Goal: Register for event/course

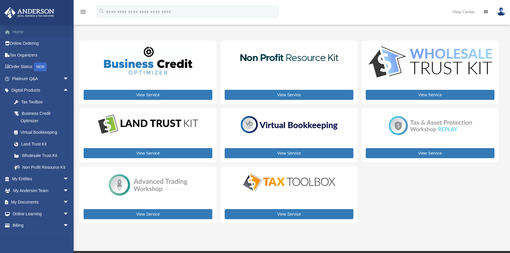
click at [27, 32] on link "Home" at bounding box center [41, 32] width 74 height 12
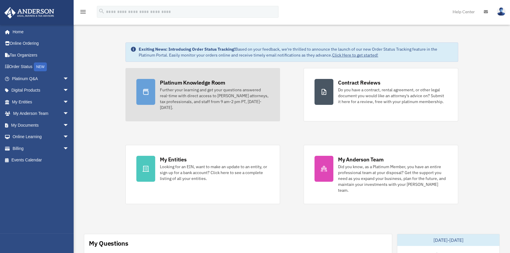
click at [148, 87] on div at bounding box center [145, 92] width 19 height 26
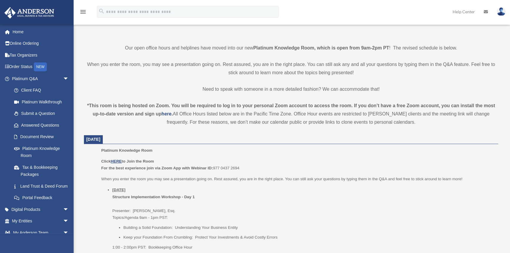
scroll to position [134, 0]
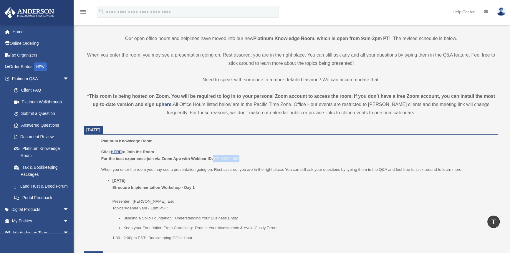
drag, startPoint x: 213, startPoint y: 158, endPoint x: 262, endPoint y: 158, distance: 48.3
click at [262, 158] on p "Click HERE to Join the Room For the best experience join via Zoom App with Webi…" at bounding box center [297, 155] width 393 height 14
click at [309, 206] on li "[DATE] Structure Implementation Workshop - Day 1 Presenter: [PERSON_NAME], Esq.…" at bounding box center [303, 209] width 382 height 64
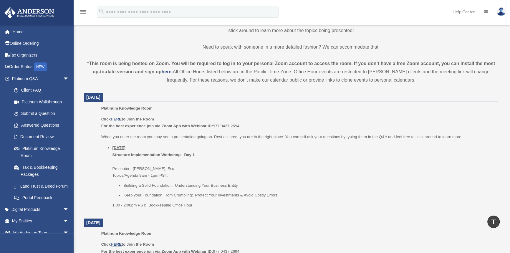
scroll to position [169, 0]
